Goal: Information Seeking & Learning: Learn about a topic

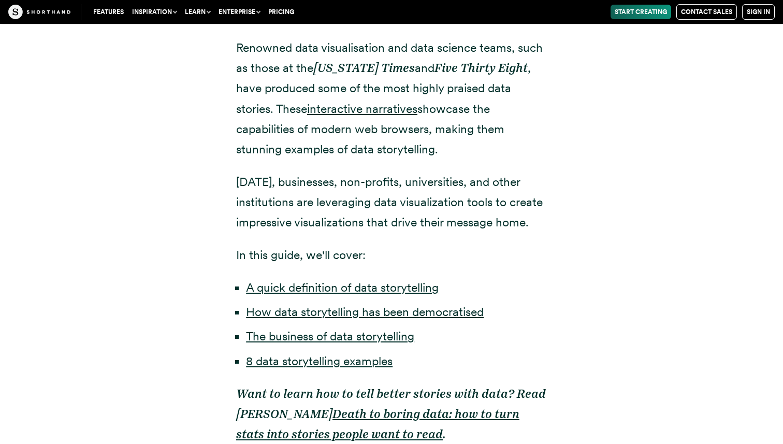
scroll to position [681, 0]
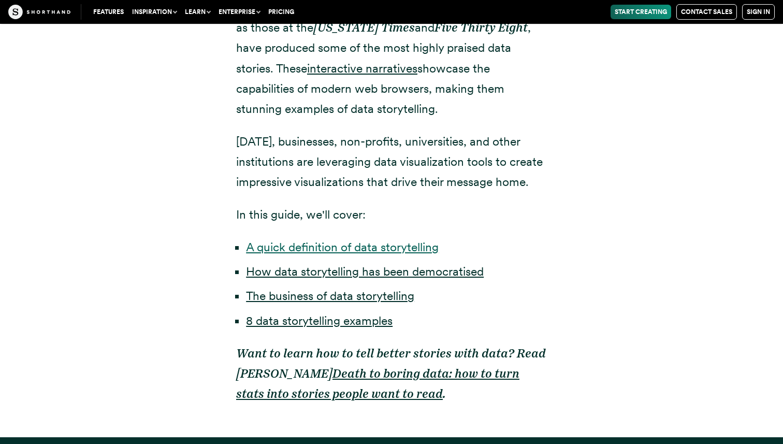
click at [376, 249] on link "A quick definition of data storytelling" at bounding box center [342, 247] width 193 height 14
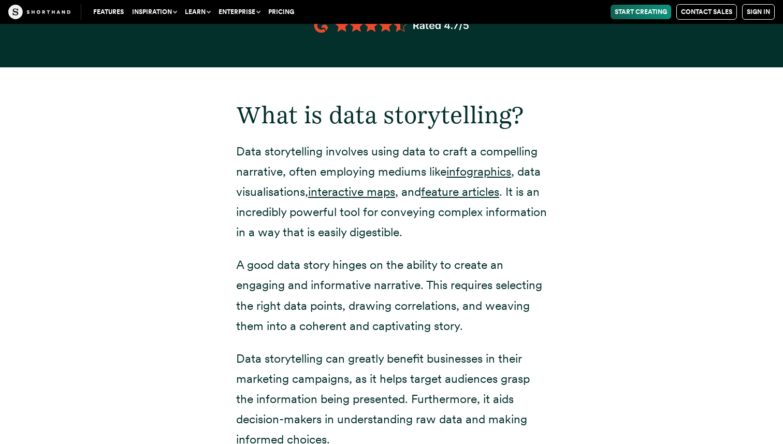
scroll to position [1326, 0]
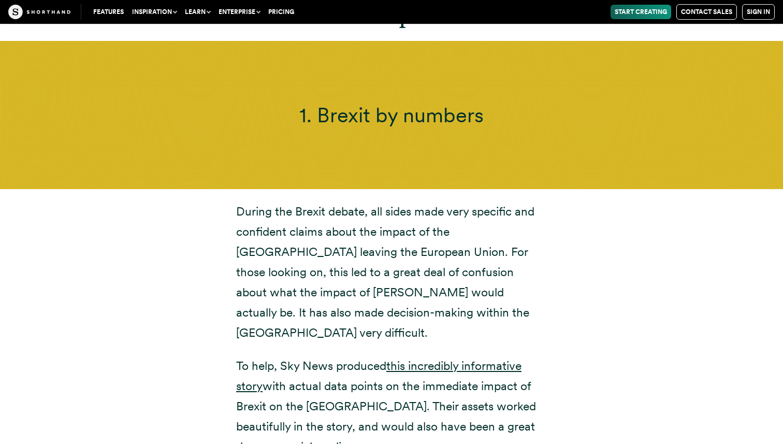
scroll to position [4022, 0]
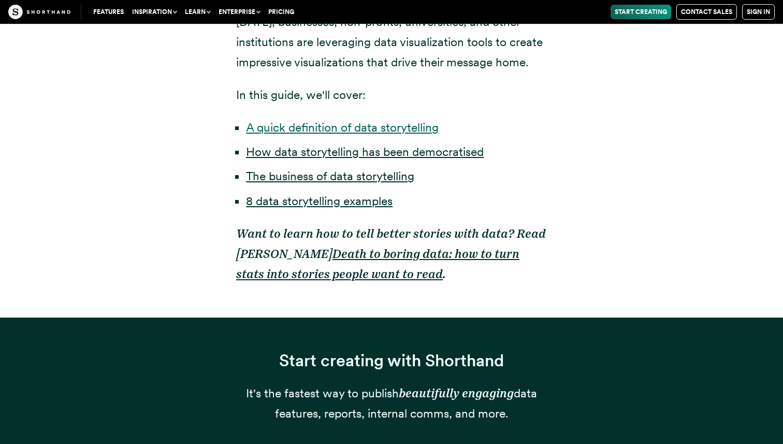
scroll to position [681, 0]
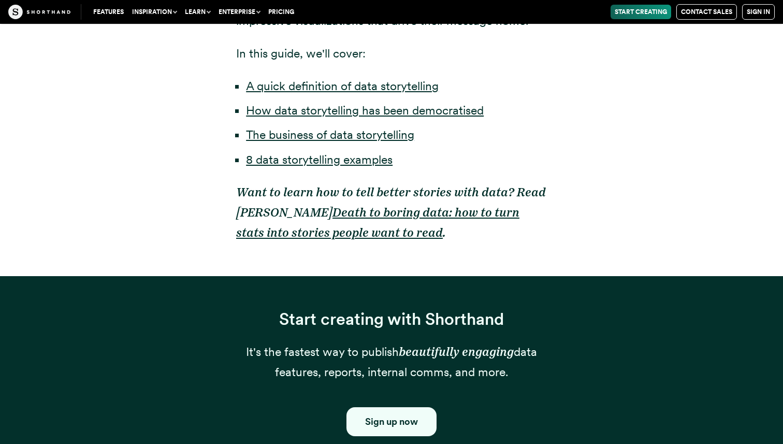
scroll to position [811, 0]
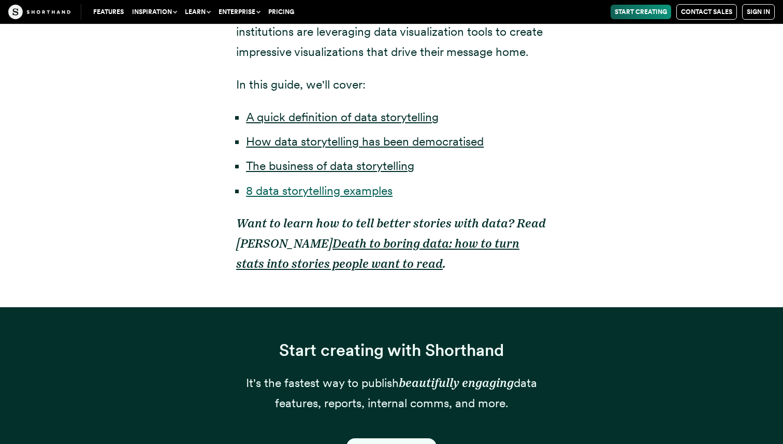
click at [308, 195] on link "8 data storytelling examples" at bounding box center [319, 190] width 146 height 14
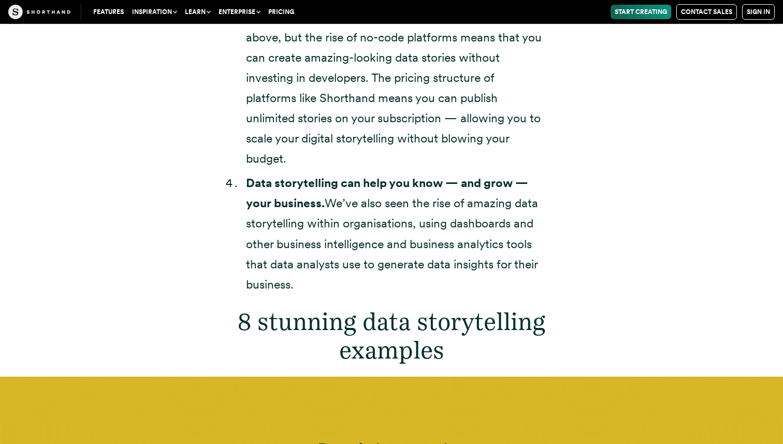
scroll to position [3778, 0]
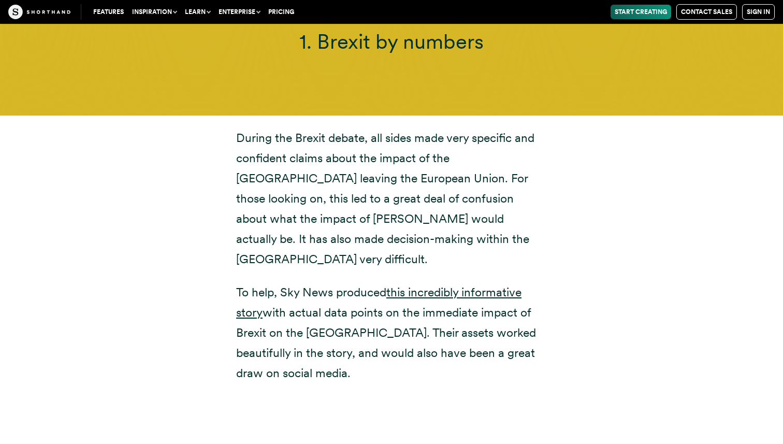
scroll to position [3850, 0]
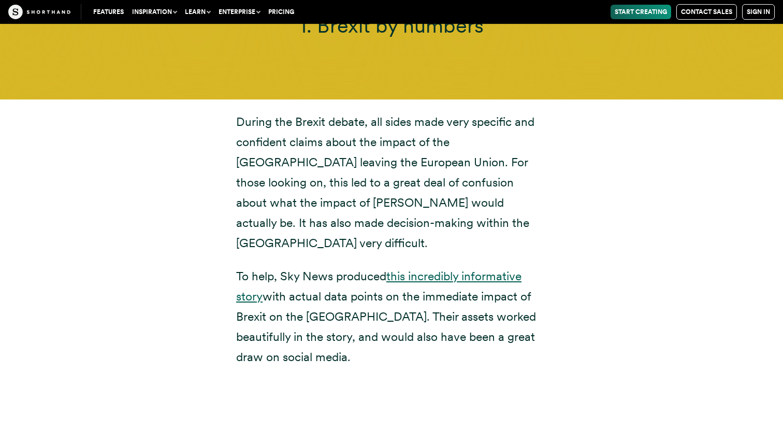
click at [487, 269] on link "this incredibly informative story" at bounding box center [378, 286] width 285 height 35
